Goal: Use online tool/utility: Utilize a website feature to perform a specific function

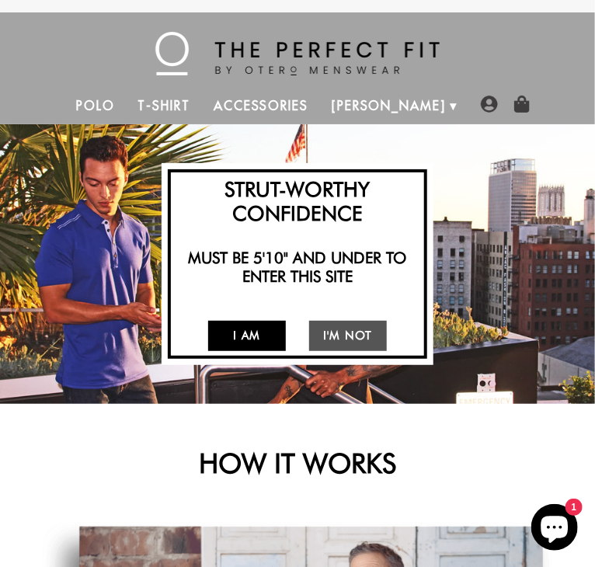
click at [261, 337] on link "I Am" at bounding box center [247, 336] width 78 height 30
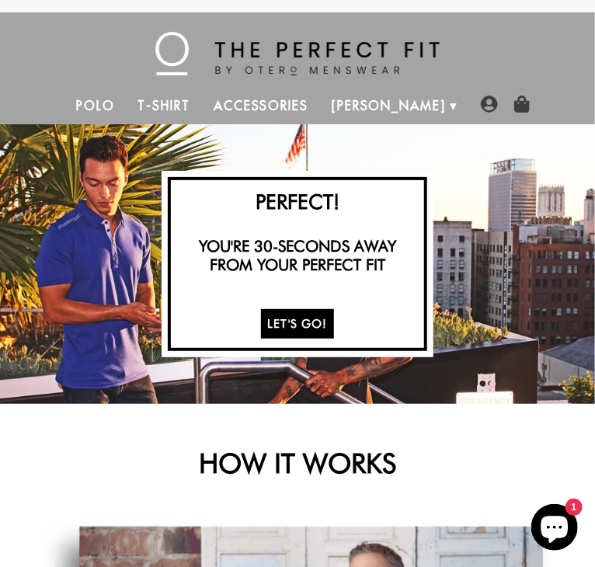
click at [296, 319] on link "Let's Go!" at bounding box center [297, 324] width 73 height 30
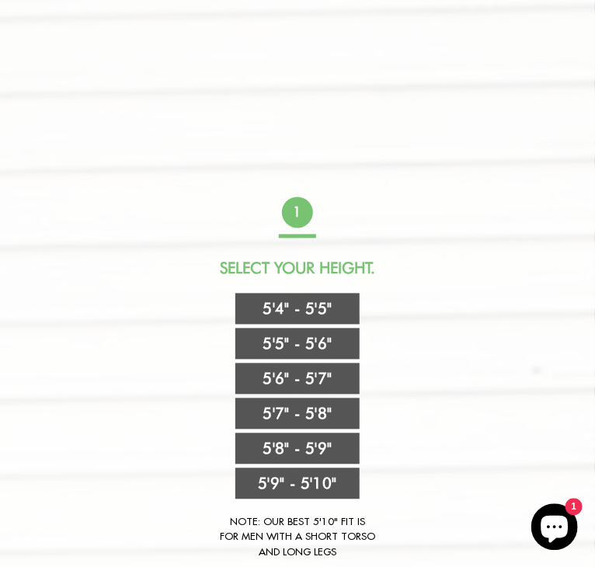
scroll to position [595, 0]
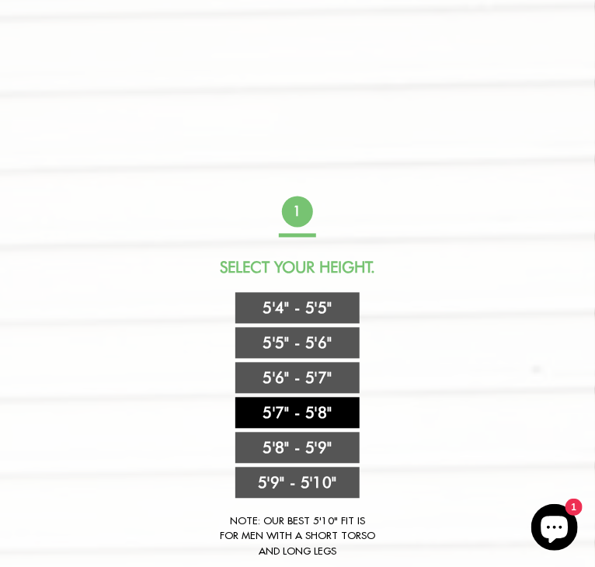
click at [282, 408] on link "5'7" - 5'8"" at bounding box center [297, 412] width 124 height 31
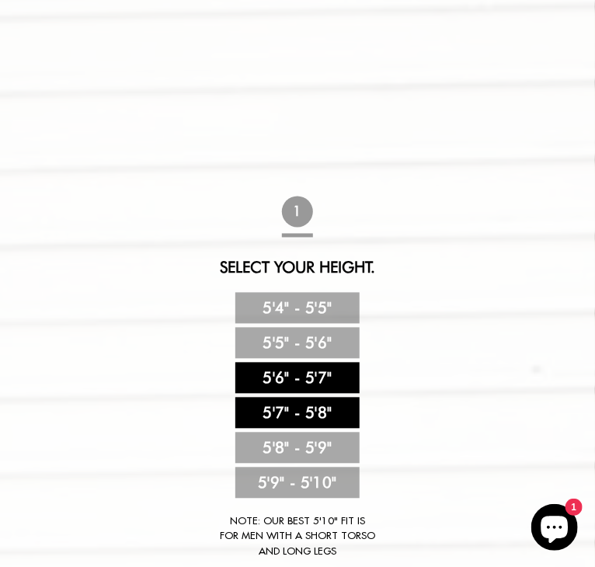
click at [289, 386] on link "5'6" - 5'7"" at bounding box center [297, 377] width 124 height 31
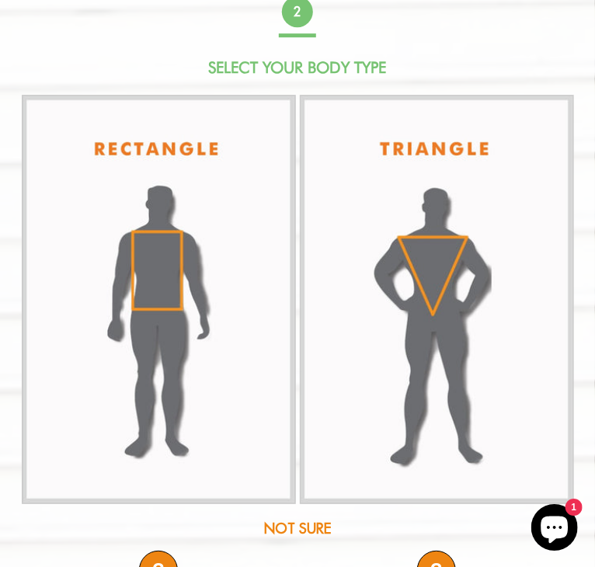
scroll to position [1453, 0]
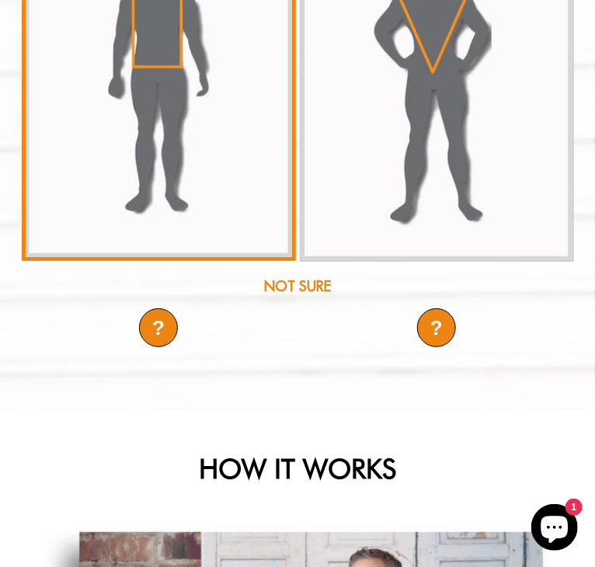
click at [160, 178] on img at bounding box center [159, 57] width 274 height 408
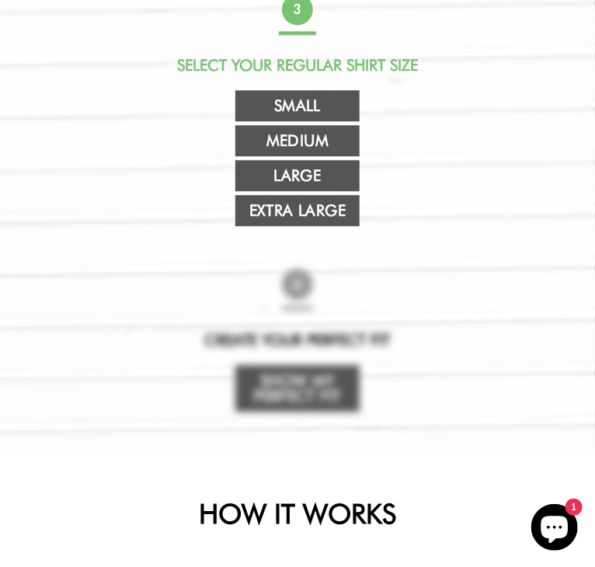
scroll to position [869, 0]
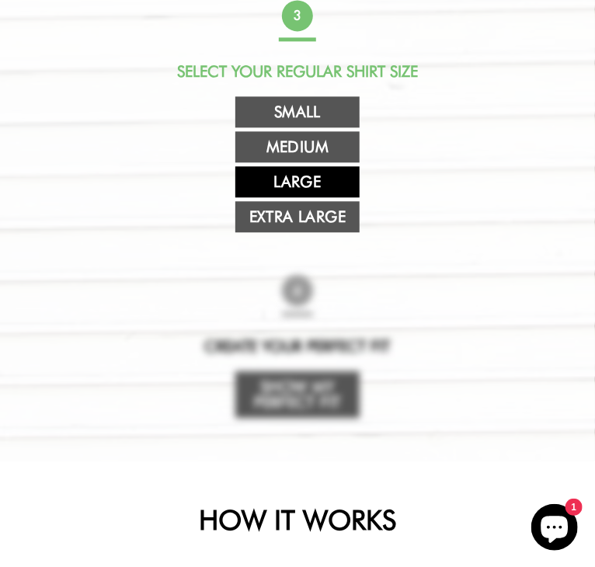
click at [292, 183] on link "Large" at bounding box center [297, 181] width 124 height 31
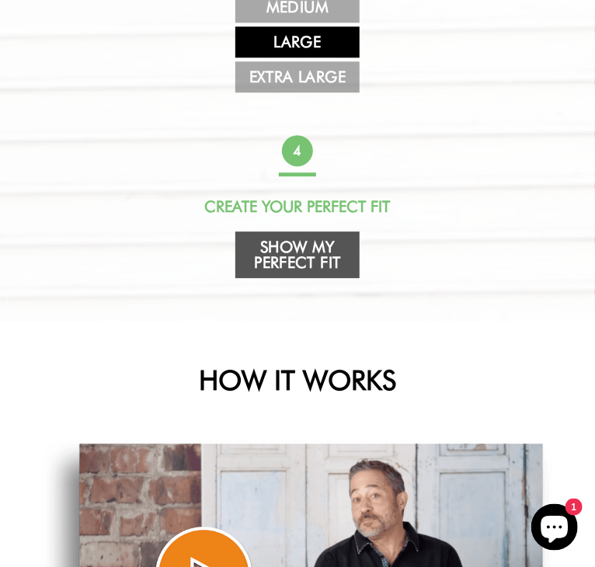
scroll to position [1010, 0]
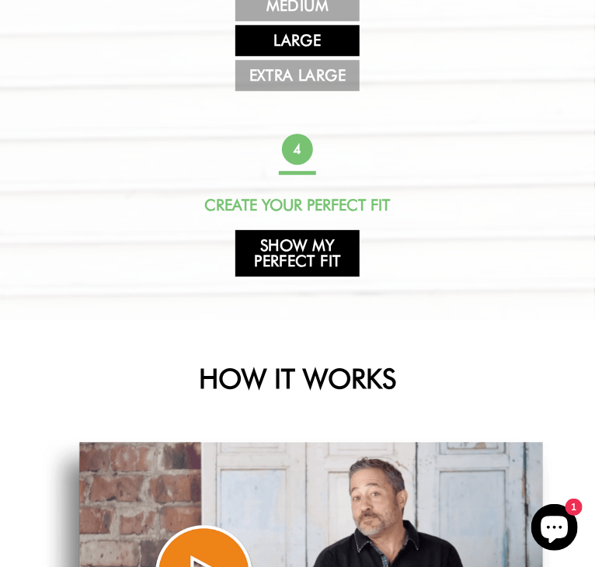
click at [304, 250] on link "Show My Perfect Fit" at bounding box center [297, 253] width 124 height 47
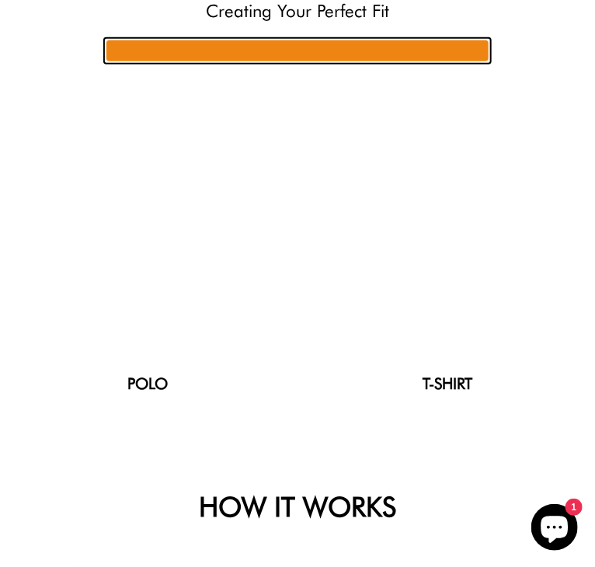
scroll to position [162, 0]
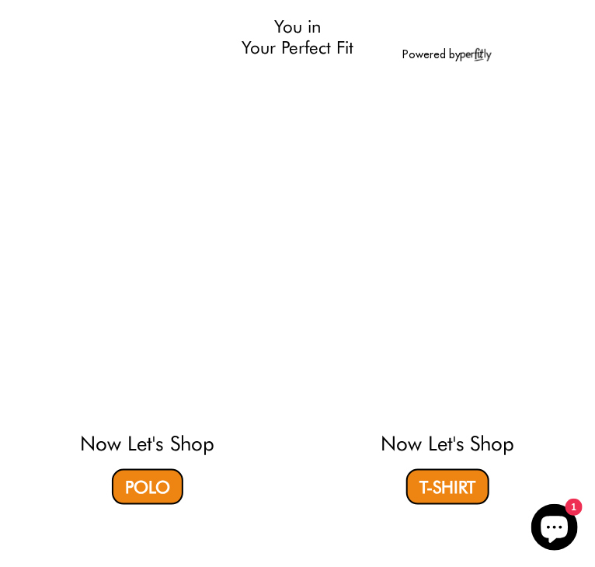
select select "56-57"
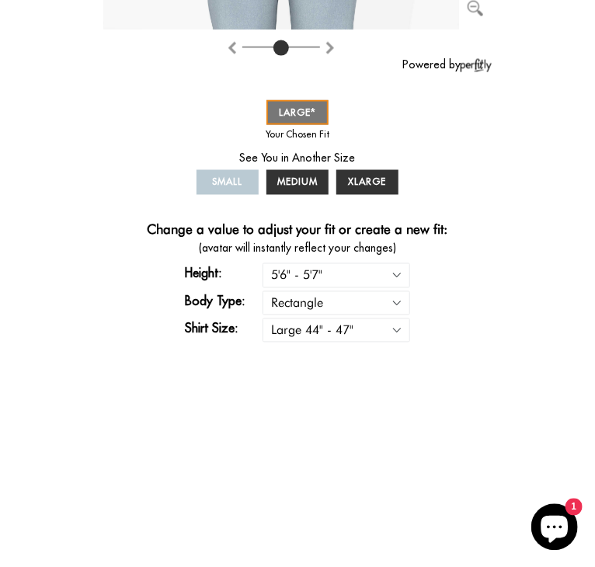
scroll to position [617, 0]
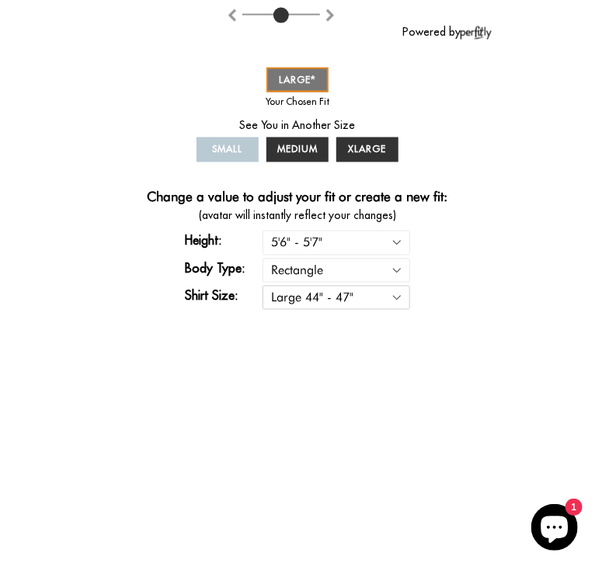
click at [262, 286] on select "Small 36" - 39" Medium 40" - 43" Large 44" - 47" Extra Large 48" - 50"" at bounding box center [336, 298] width 148 height 24
select select "M"
click option "Medium 40" - 43"" at bounding box center [0, 0] width 0 height 0
select select "56-57"
select select "M"
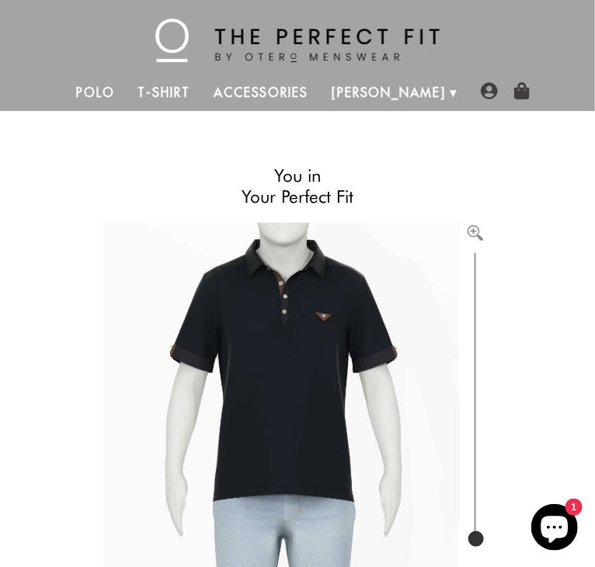
scroll to position [0, 0]
